Goal: Find specific page/section: Find specific page/section

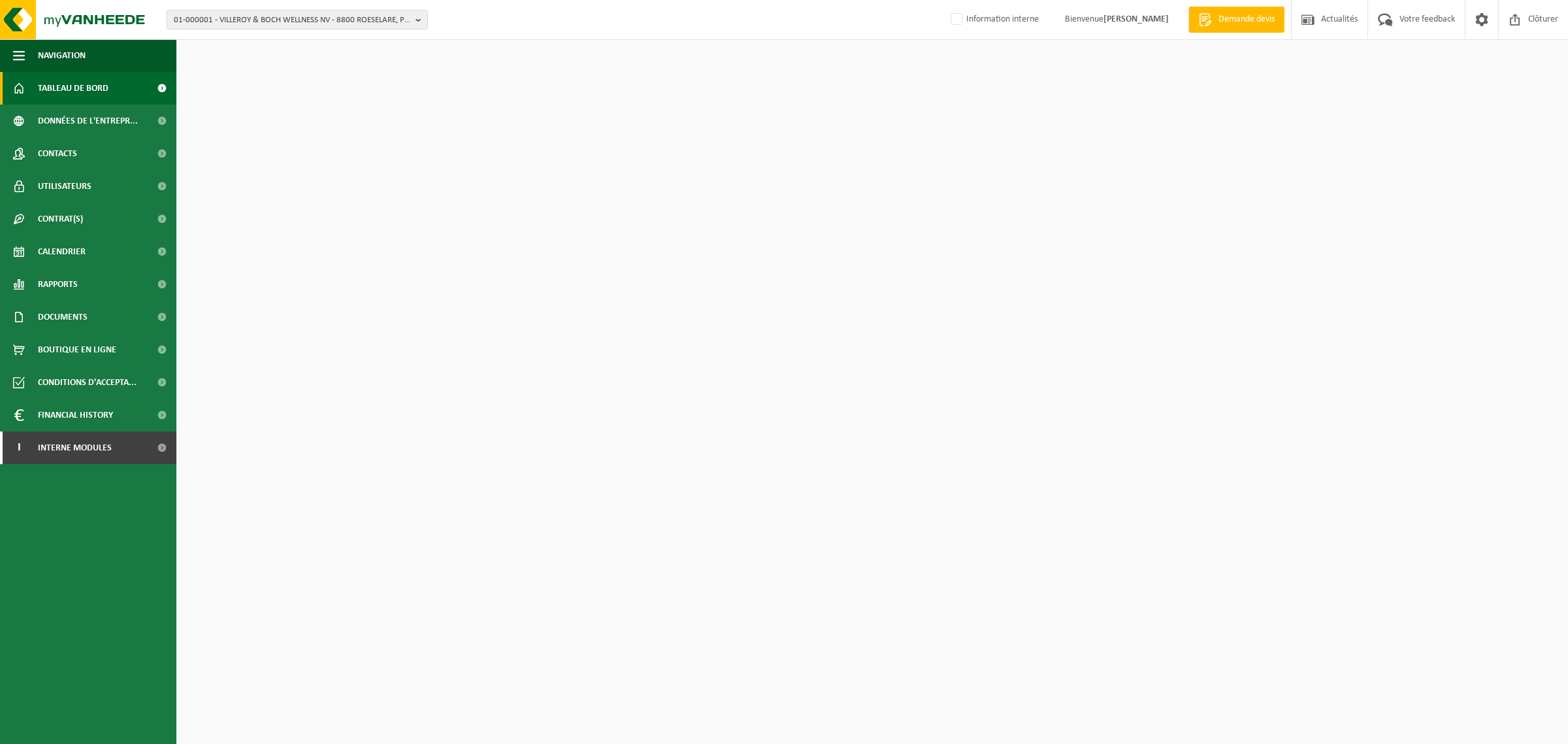
click at [255, 23] on span "01-000001 - VILLEROY & BOCH WELLNESS NV - 8800 ROESELARE, POPULIERSTRAAT 1" at bounding box center [291, 20] width 236 height 19
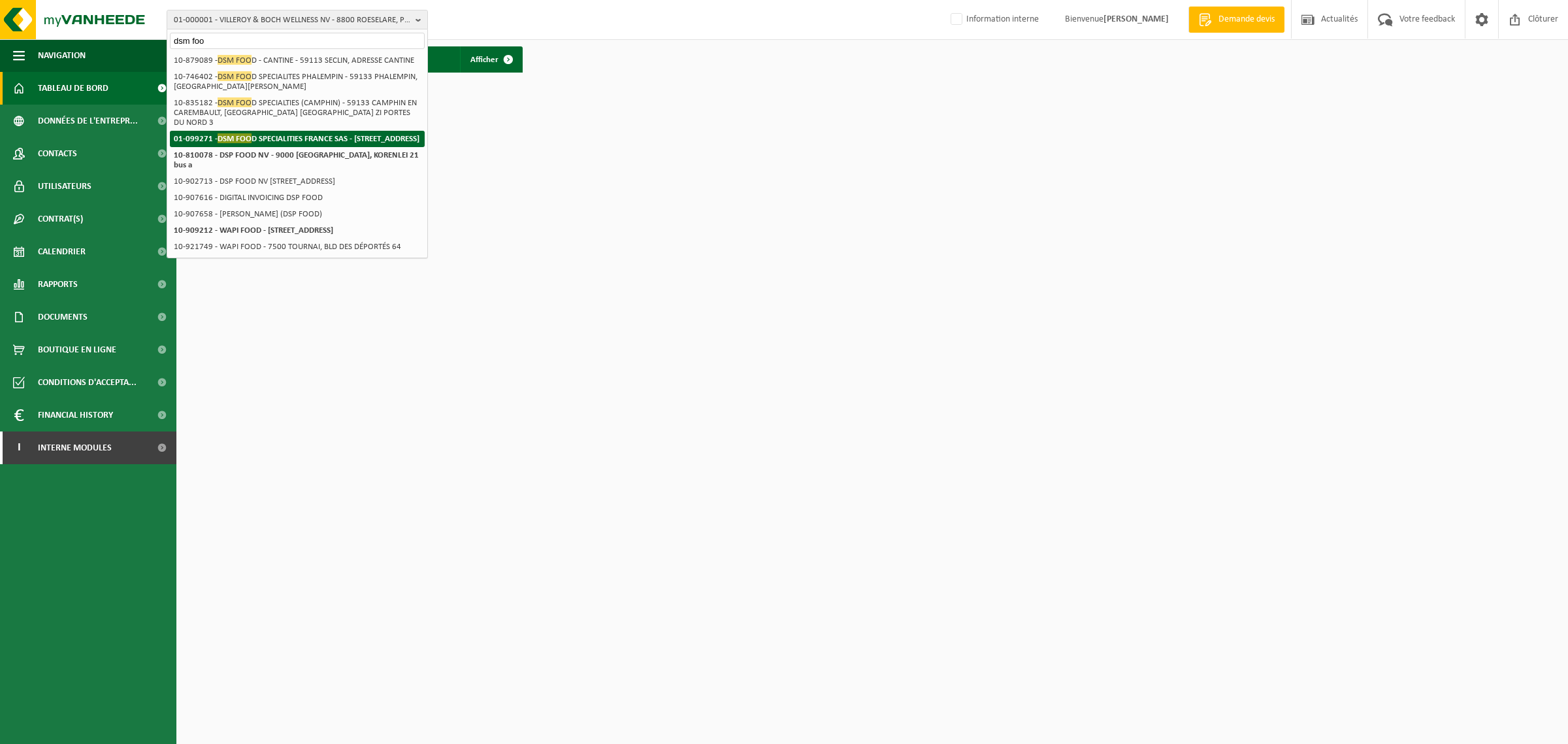
type input "dsm foo"
click at [272, 143] on strong "01-099271 - DSM FOO D SPECIALITIES FRANCE SAS - 59113 SECLIN, RUE DES COMTESSES…" at bounding box center [296, 138] width 246 height 10
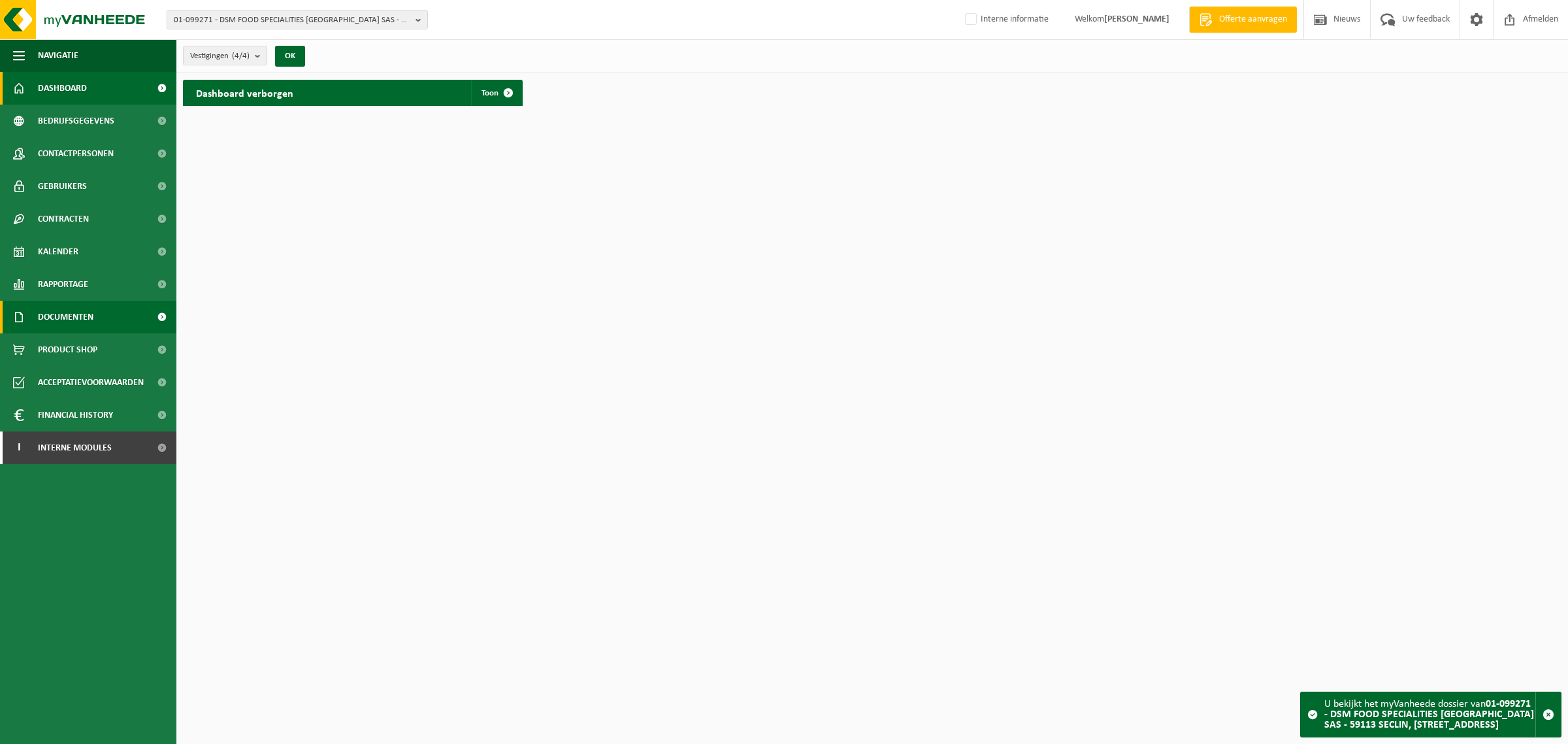
click at [60, 309] on span "Documenten" at bounding box center [66, 317] width 56 height 33
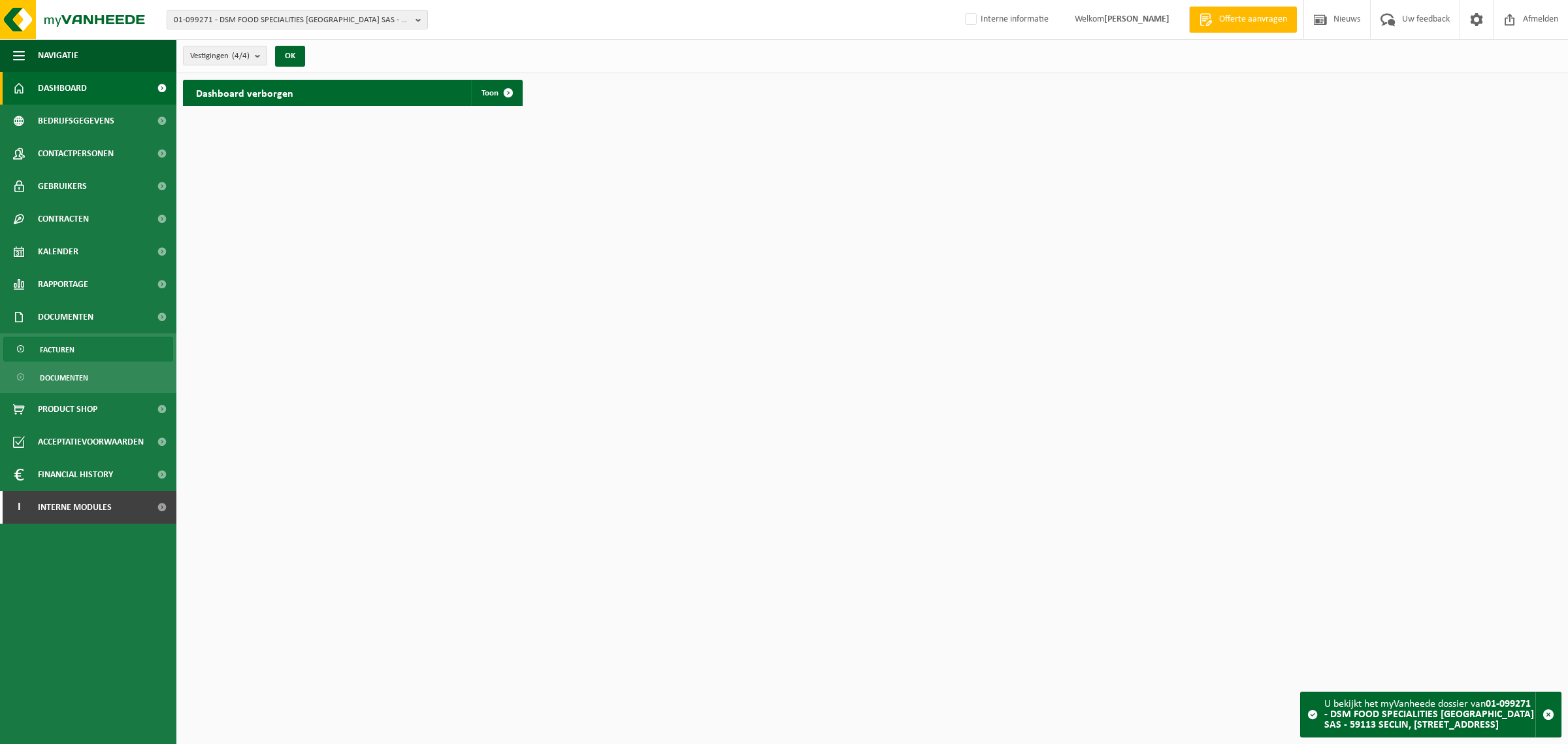
click at [69, 344] on span "Facturen" at bounding box center [57, 349] width 35 height 25
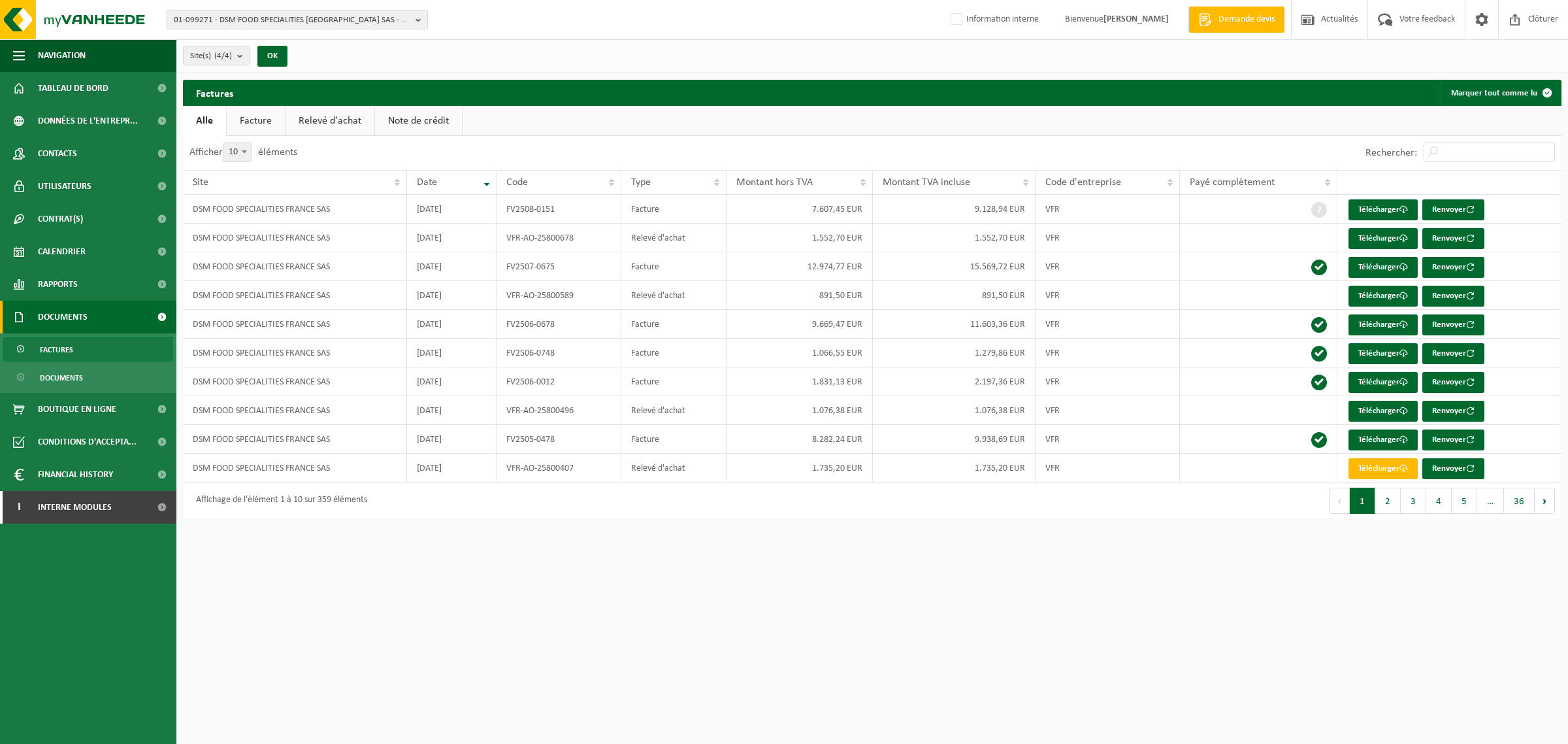
click at [340, 119] on link "Relevé d'achat" at bounding box center [330, 121] width 89 height 30
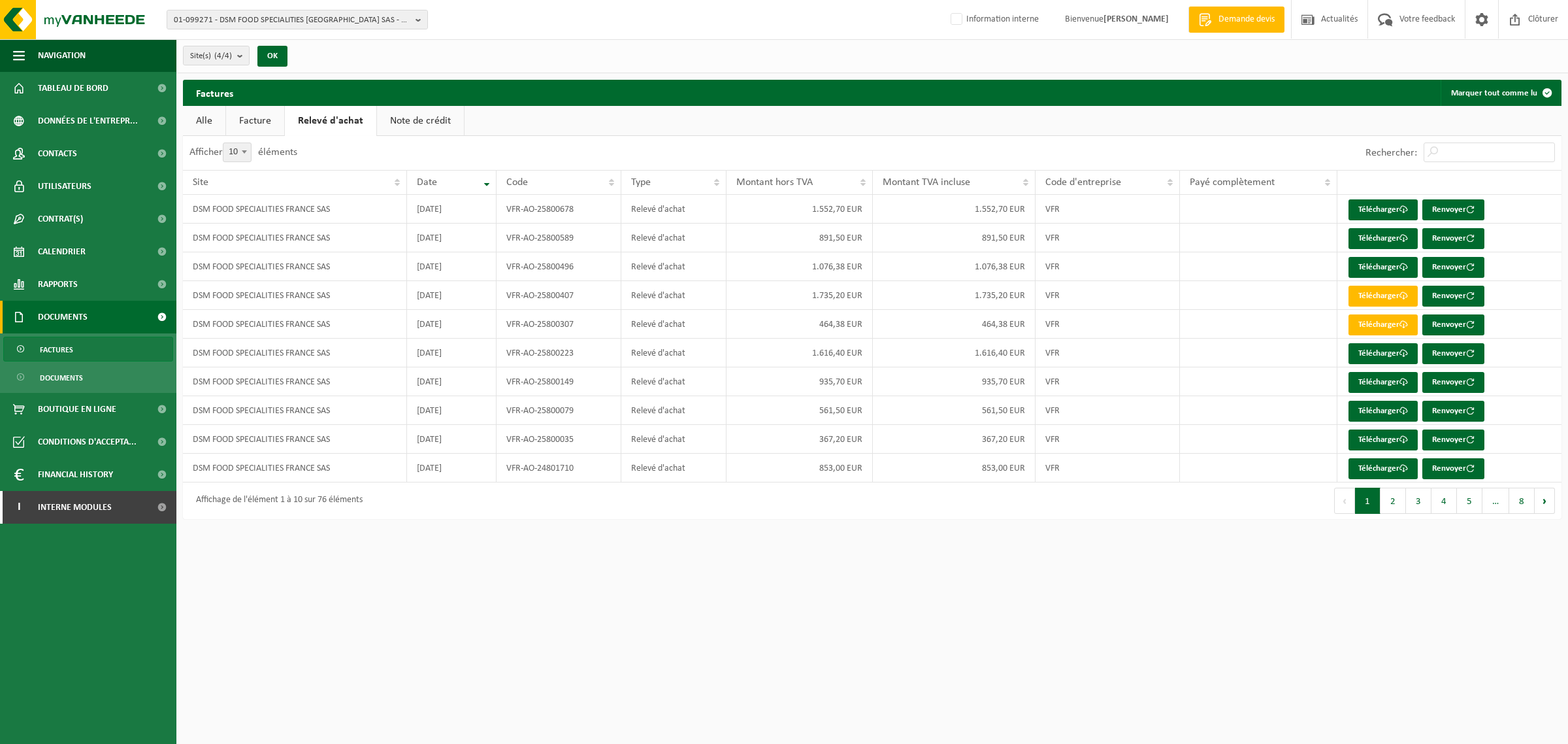
drag, startPoint x: 740, startPoint y: 612, endPoint x: 739, endPoint y: 620, distance: 8.1
click at [740, 612] on html "01-099271 - DSM FOOD SPECIALITIES [GEOGRAPHIC_DATA] SAS - 59113 SECLIN, [GEOGRA…" at bounding box center [784, 372] width 1568 height 744
click at [766, 632] on html "01-099271 - DSM FOOD SPECIALITIES FRANCE SAS - 59113 SECLIN, RUE DES COMTESSES …" at bounding box center [784, 372] width 1568 height 744
